Goal: Information Seeking & Learning: Learn about a topic

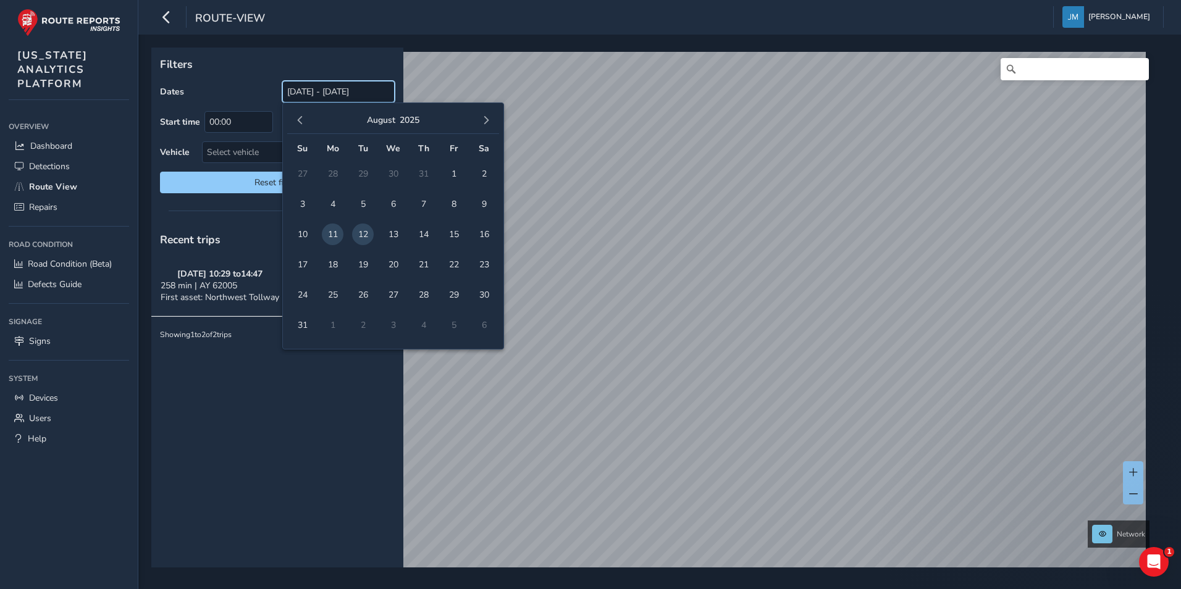
click at [334, 90] on input "[DATE] - [DATE]" at bounding box center [338, 92] width 112 height 22
click at [300, 234] on span "10" at bounding box center [303, 235] width 22 height 22
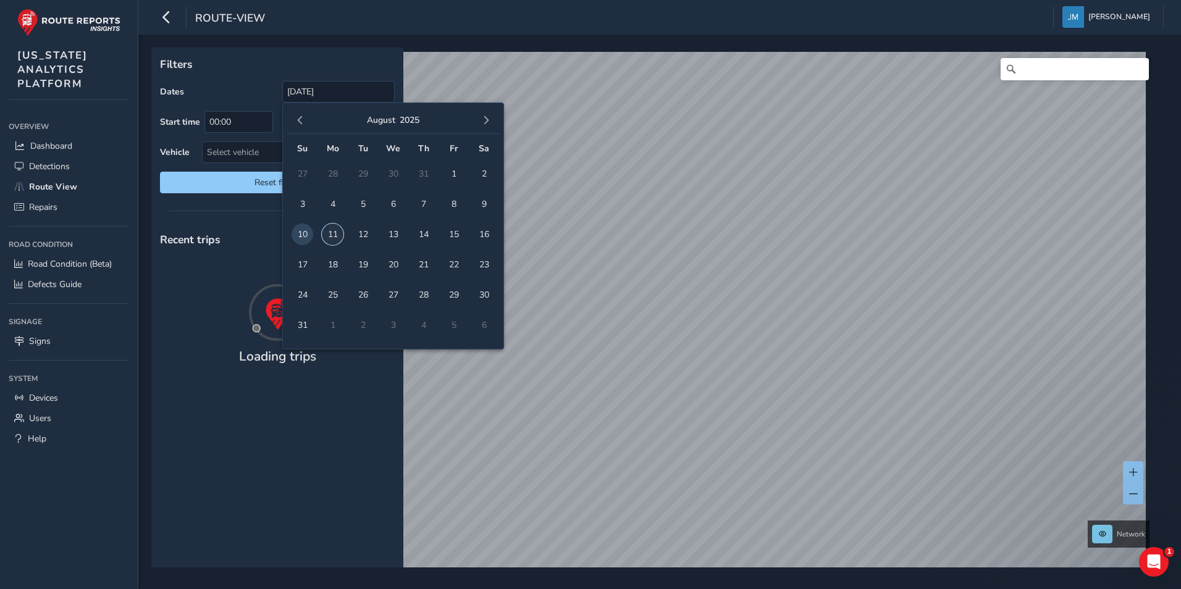
click at [334, 230] on span "11" at bounding box center [333, 235] width 22 height 22
type input "[DATE] - [DATE]"
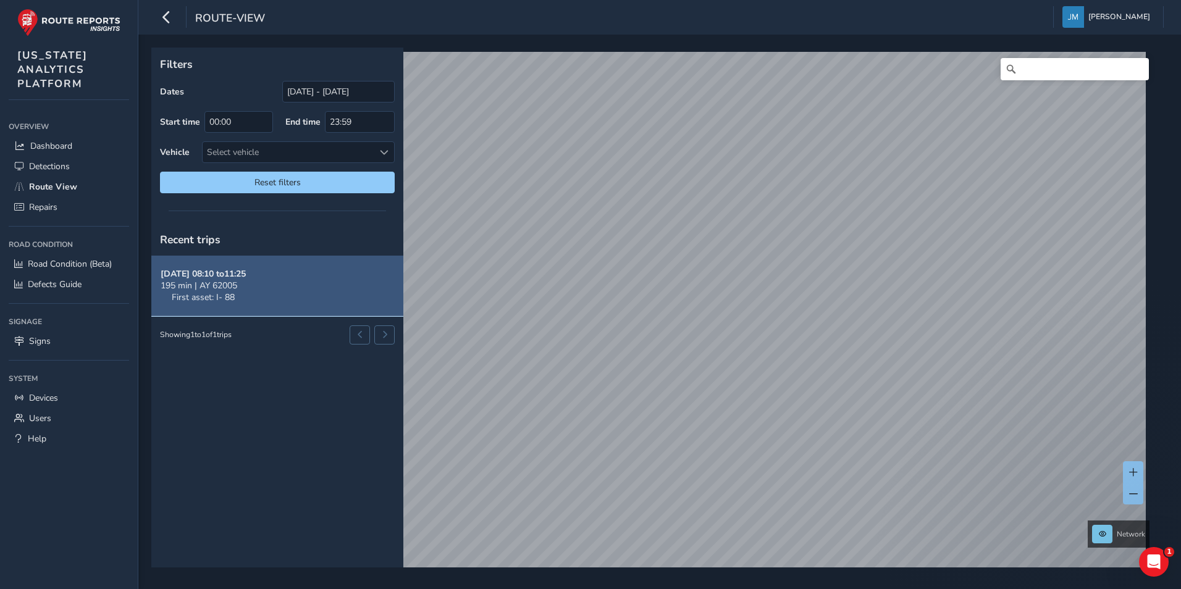
click at [293, 284] on button "[DATE] 08:10 to 11:25 195 min | AY 62005 First asset: I- 88" at bounding box center [277, 286] width 252 height 61
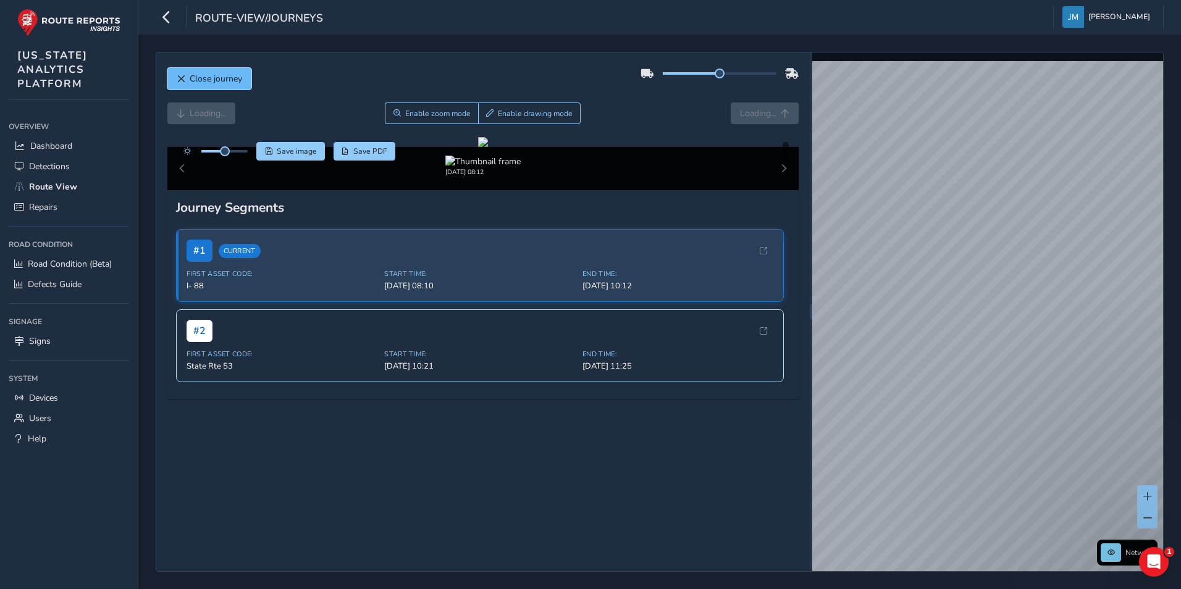
click at [204, 75] on span "Close journey" at bounding box center [216, 79] width 52 height 12
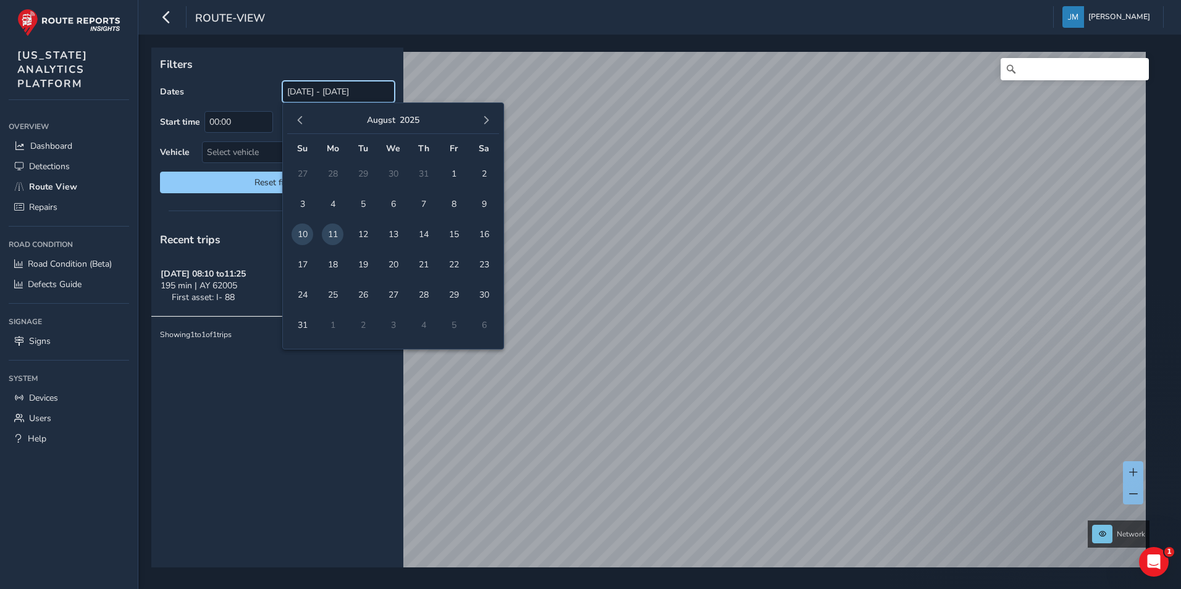
click at [293, 91] on input "[DATE] - [DATE]" at bounding box center [338, 92] width 112 height 22
click at [301, 235] on span "10" at bounding box center [303, 235] width 22 height 22
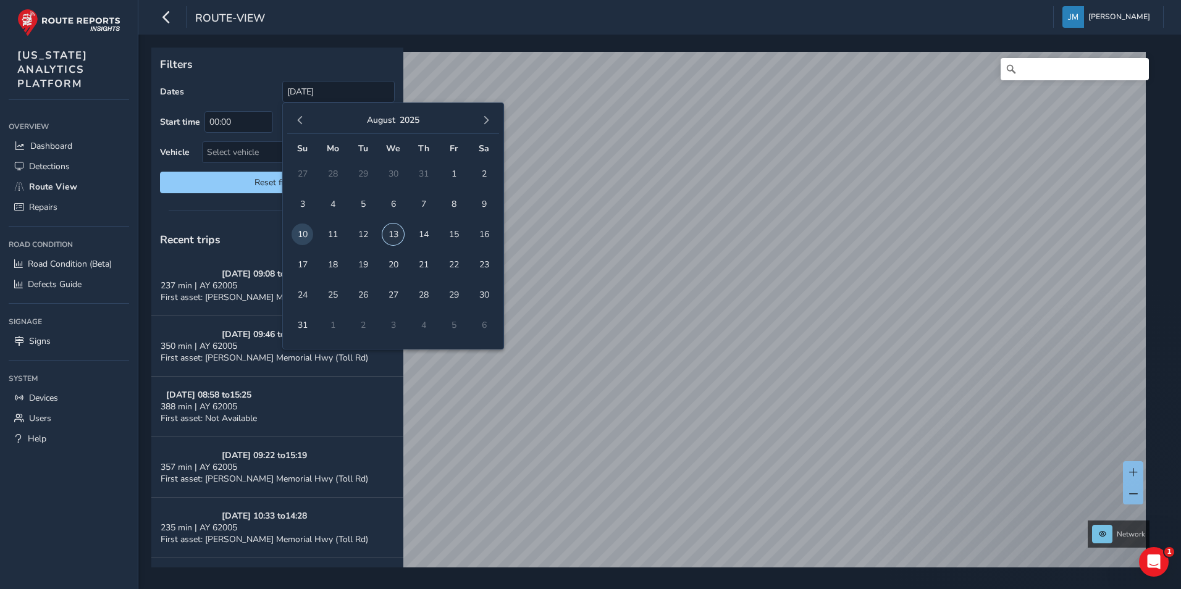
click at [388, 235] on span "13" at bounding box center [393, 235] width 22 height 22
type input "[DATE] - [DATE]"
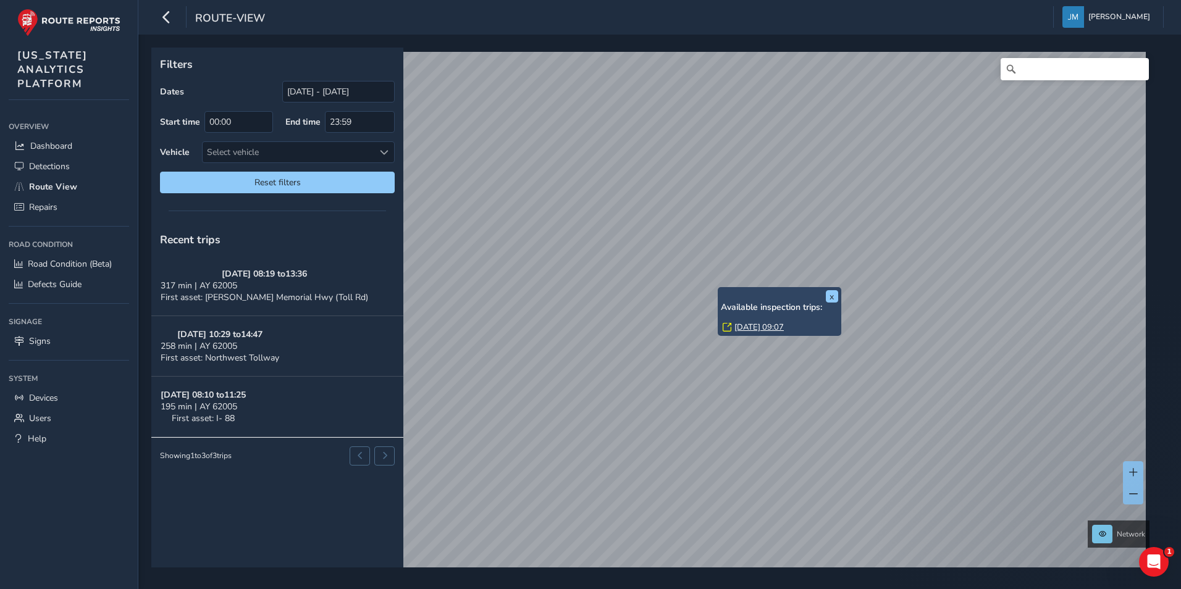
click at [718, 292] on div "x Available inspection trips: [DATE] 09:07" at bounding box center [780, 311] width 124 height 49
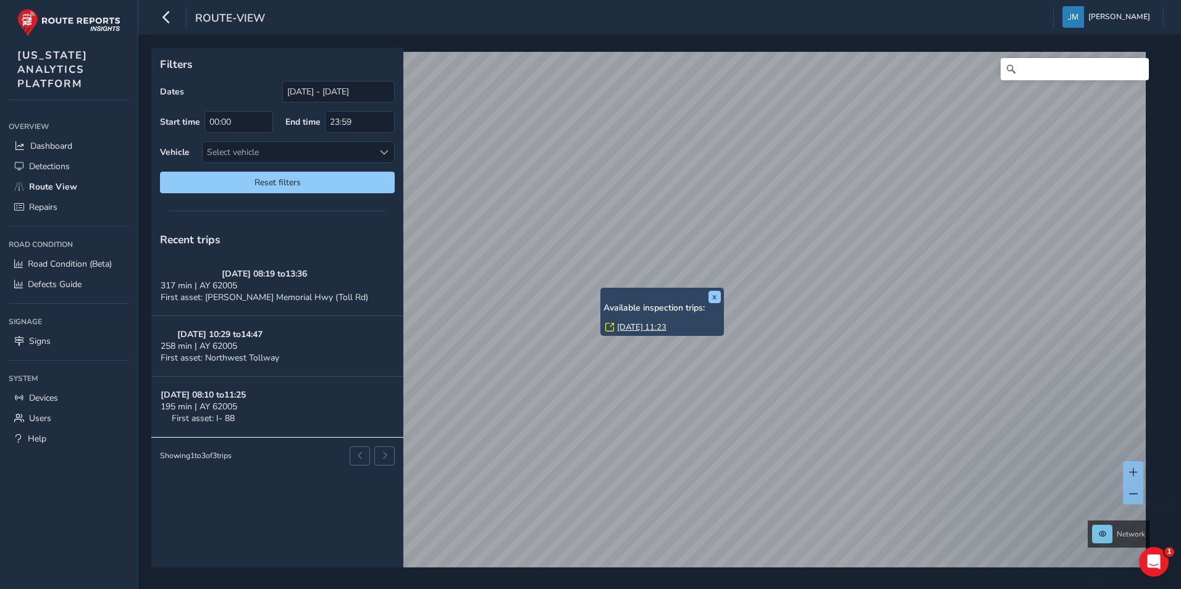
click at [601, 291] on div "x Available inspection trips: [GEOGRAPHIC_DATA][DATE] 11:23" at bounding box center [662, 312] width 124 height 49
click at [645, 325] on link "[DATE] 11:23" at bounding box center [641, 327] width 49 height 11
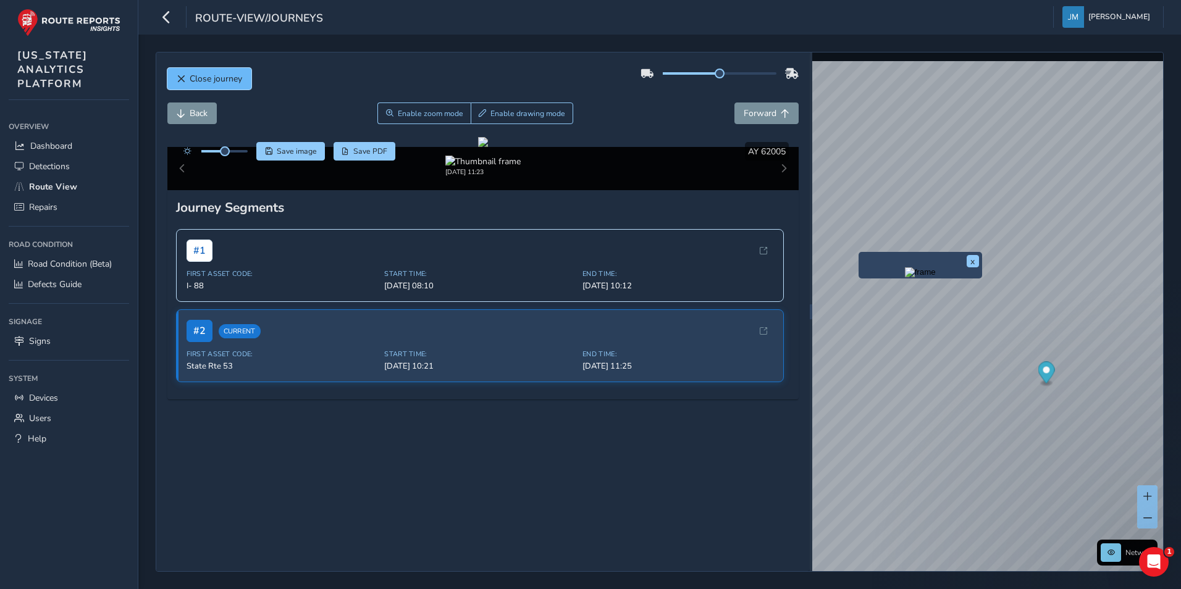
click at [230, 83] on span "Close journey" at bounding box center [216, 79] width 52 height 12
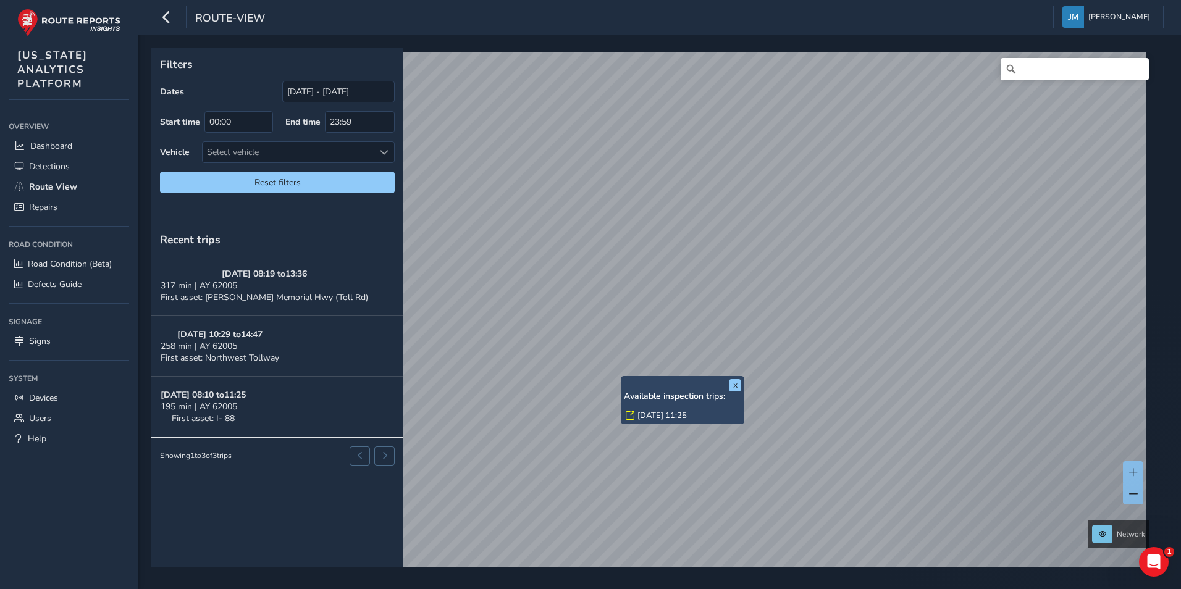
click at [621, 377] on div "x Available inspection trips: [GEOGRAPHIC_DATA][DATE] 11:25" at bounding box center [683, 400] width 124 height 49
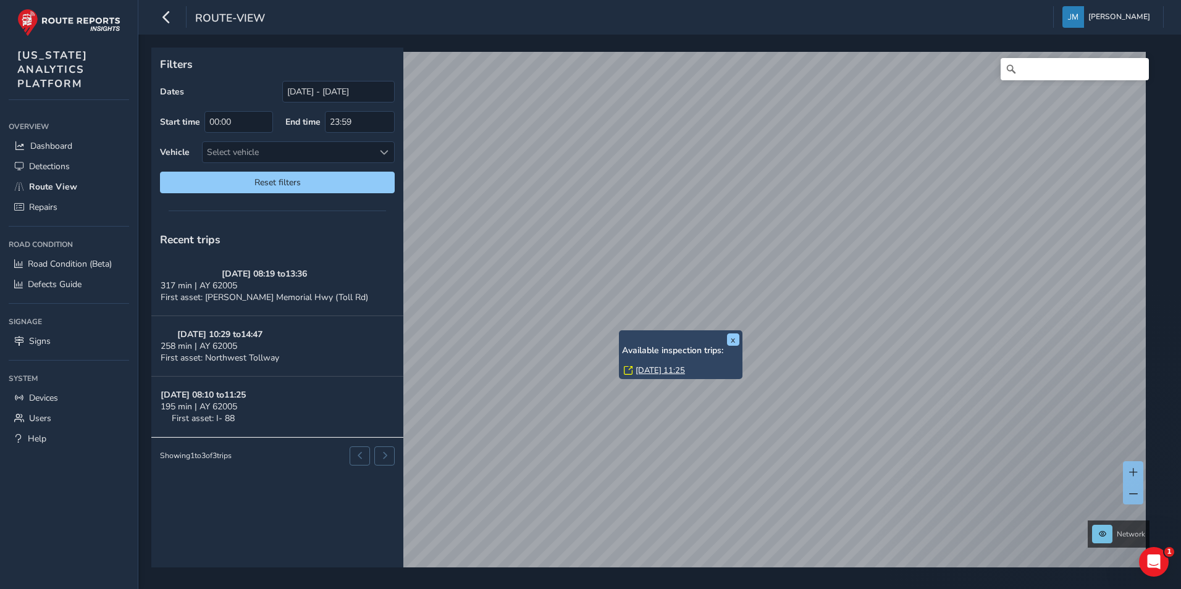
click at [671, 371] on link "[DATE] 11:25" at bounding box center [660, 370] width 49 height 11
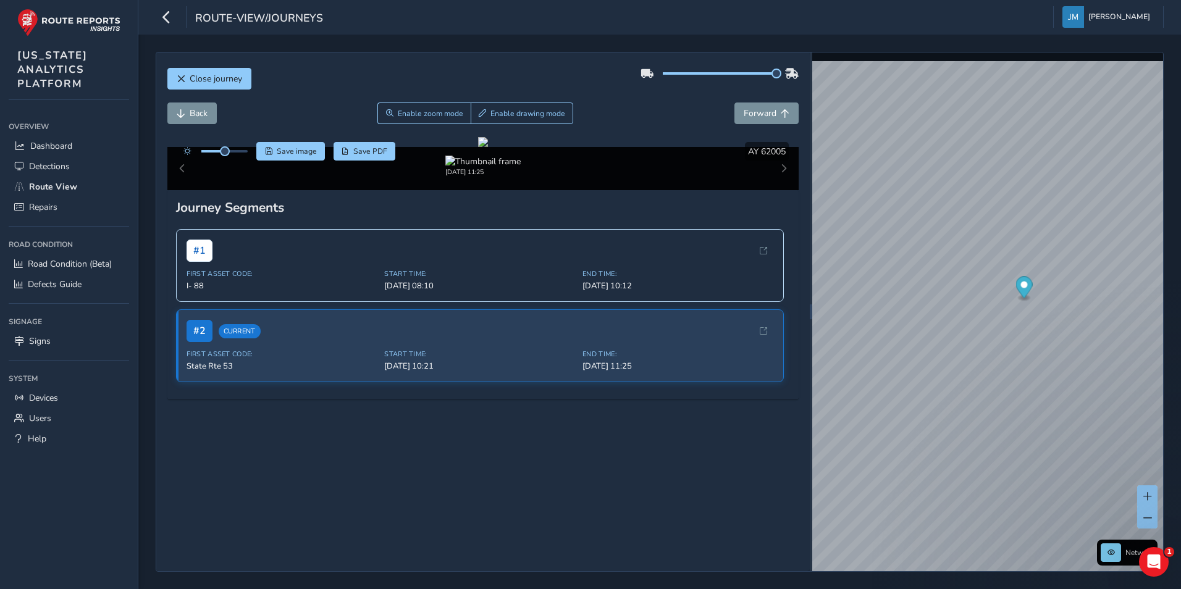
drag, startPoint x: 712, startPoint y: 70, endPoint x: 798, endPoint y: 74, distance: 86.0
click at [798, 74] on div "Close journey Back Enable zoom mode Enable drawing mode Forward Click and Drag …" at bounding box center [482, 311] width 653 height 519
click at [756, 108] on span "Forward" at bounding box center [760, 113] width 33 height 12
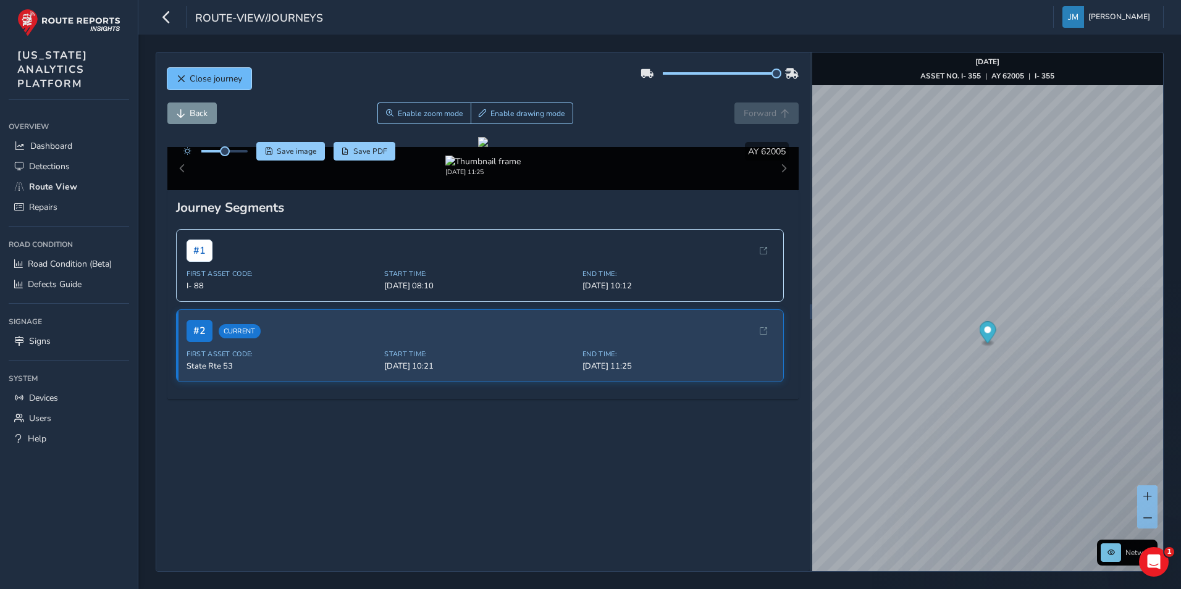
click at [243, 79] on button "Close journey" at bounding box center [209, 79] width 84 height 22
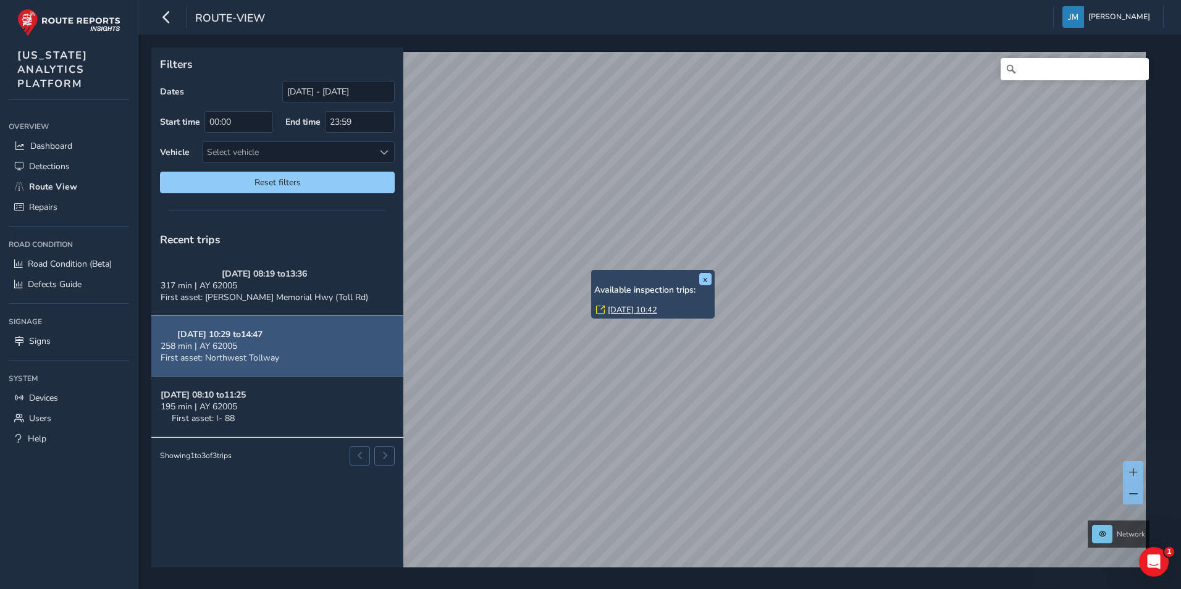
click at [303, 352] on button "[DATE] 10:29 to 14:47 258 min | AY 62005 First asset: [GEOGRAPHIC_DATA]" at bounding box center [277, 346] width 252 height 61
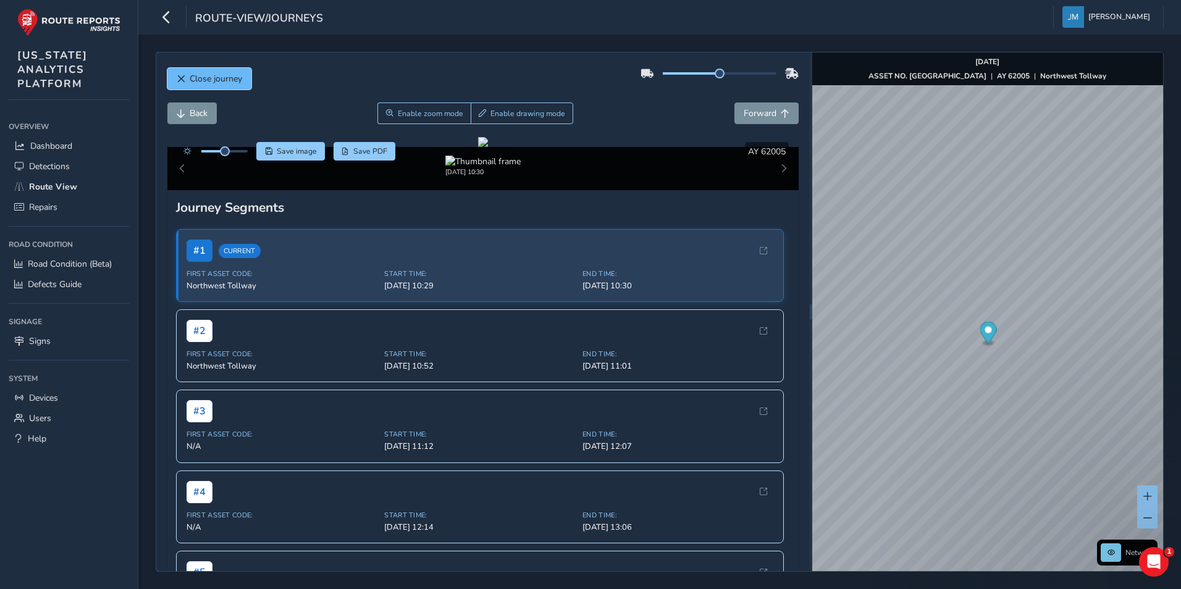
click at [188, 72] on button "Close journey" at bounding box center [209, 79] width 84 height 22
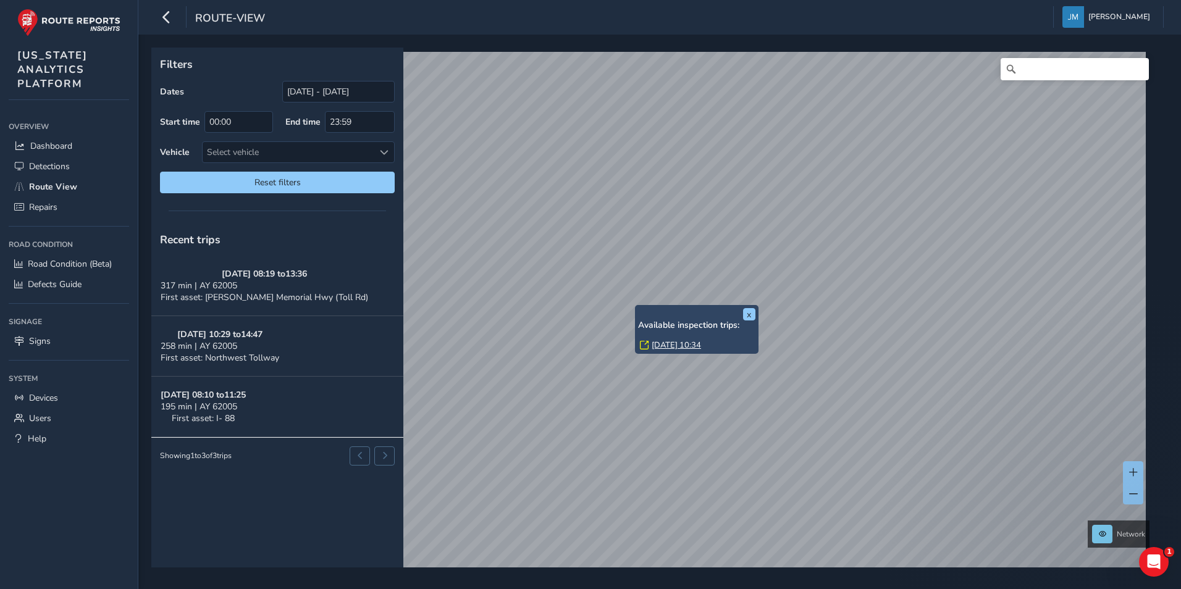
click at [640, 306] on div "x Available inspection trips: [GEOGRAPHIC_DATA][DATE] 10:34" at bounding box center [697, 329] width 124 height 49
click at [678, 338] on link "[DATE] 10:34" at bounding box center [682, 340] width 49 height 11
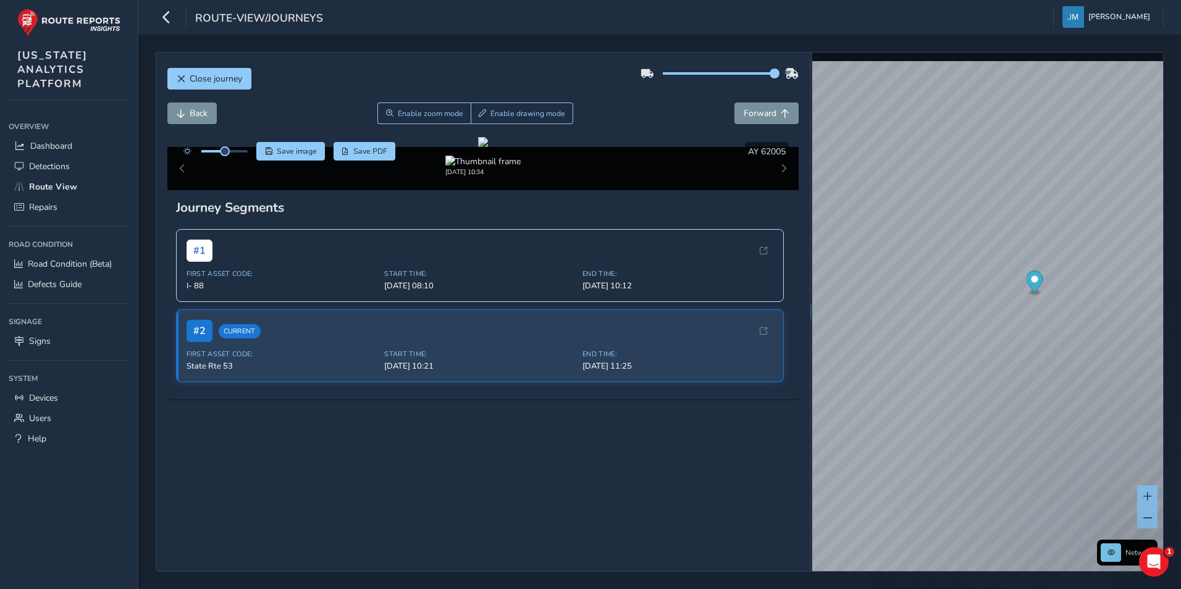
drag, startPoint x: 708, startPoint y: 71, endPoint x: 768, endPoint y: 75, distance: 60.1
click at [770, 75] on span at bounding box center [775, 74] width 10 height 10
click at [225, 76] on span "Close journey" at bounding box center [216, 79] width 52 height 12
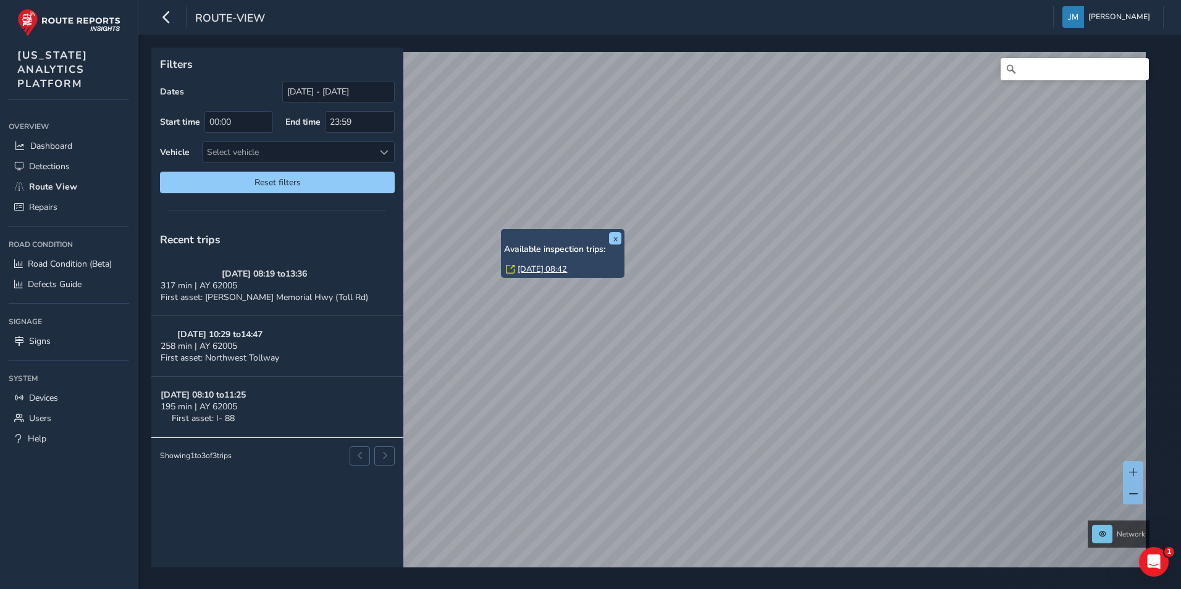
drag, startPoint x: 595, startPoint y: 172, endPoint x: 606, endPoint y: 272, distance: 101.2
click at [606, 272] on div "x Available inspection trips: [DATE] 08:42 Filters Dates [DATE] - [DATE] Start …" at bounding box center [655, 308] width 1008 height 520
